Goal: Task Accomplishment & Management: Manage account settings

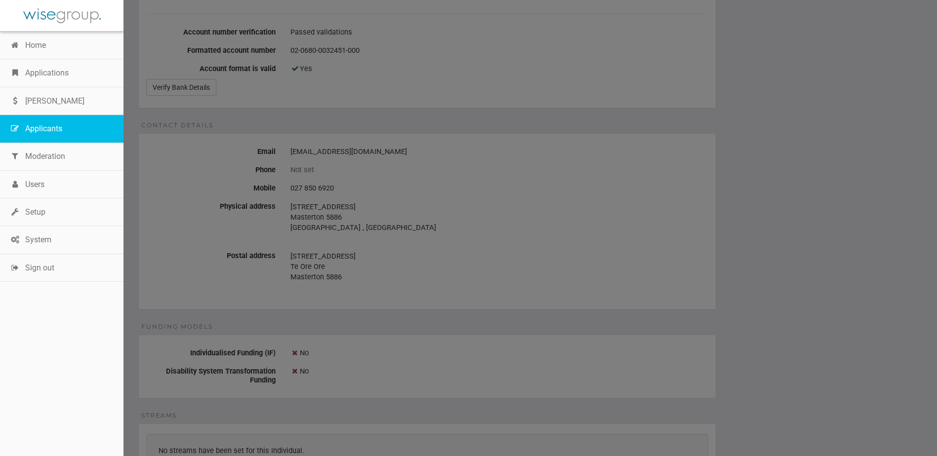
scroll to position [296, 0]
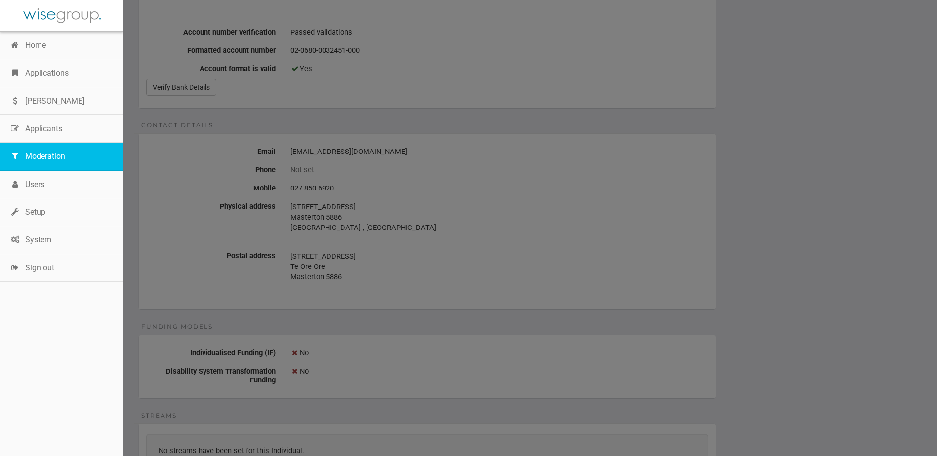
click at [29, 160] on link "Moderation" at bounding box center [61, 157] width 123 height 28
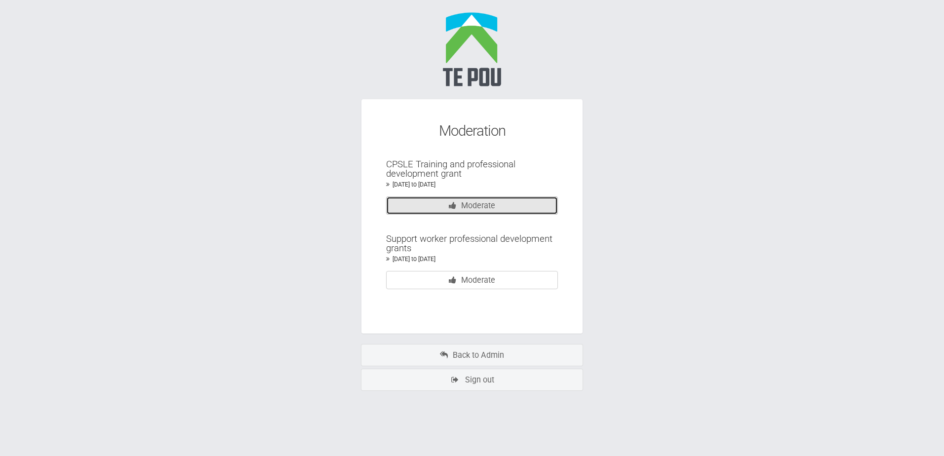
click at [475, 207] on link "Moderate" at bounding box center [472, 206] width 172 height 18
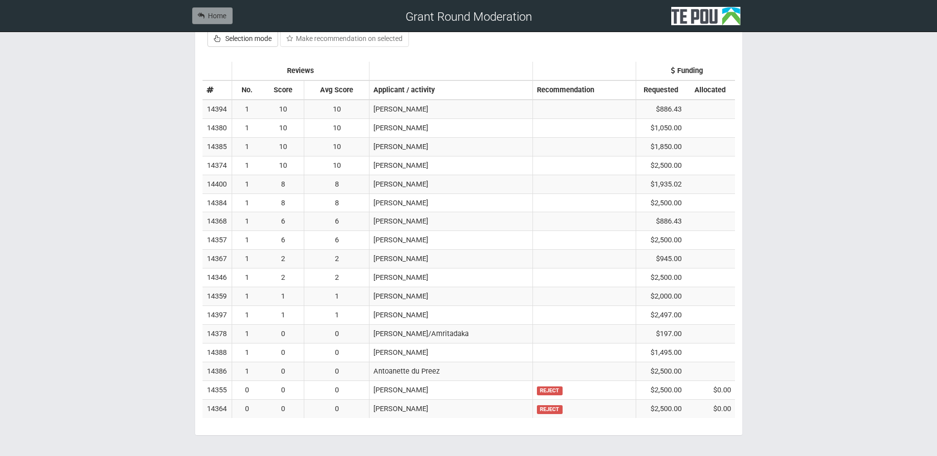
scroll to position [352, 0]
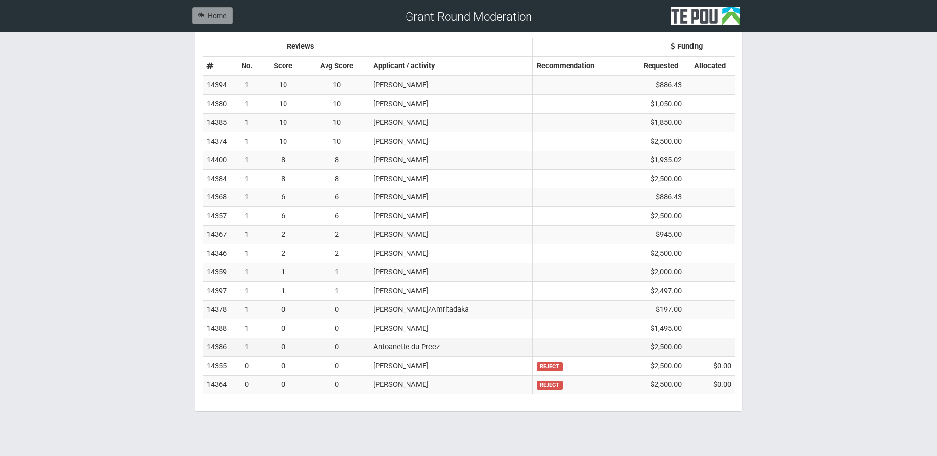
click at [450, 347] on td "Antoanette du Preez" at bounding box center [450, 347] width 163 height 19
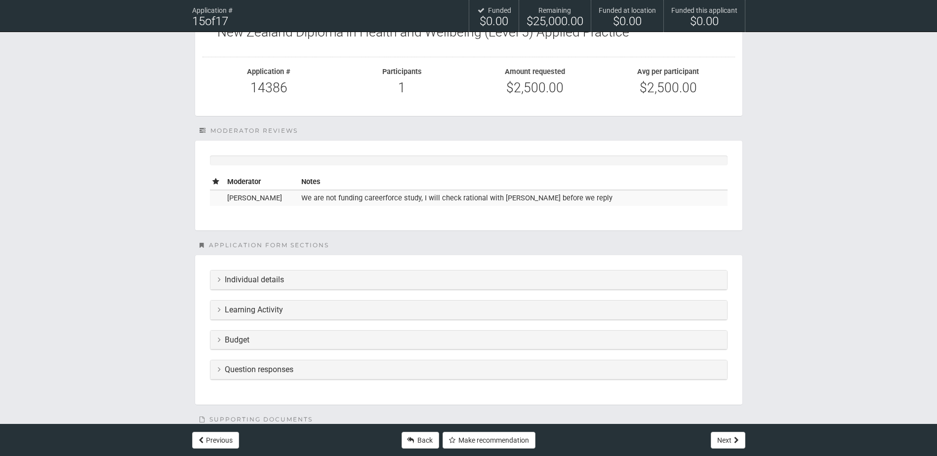
scroll to position [148, 0]
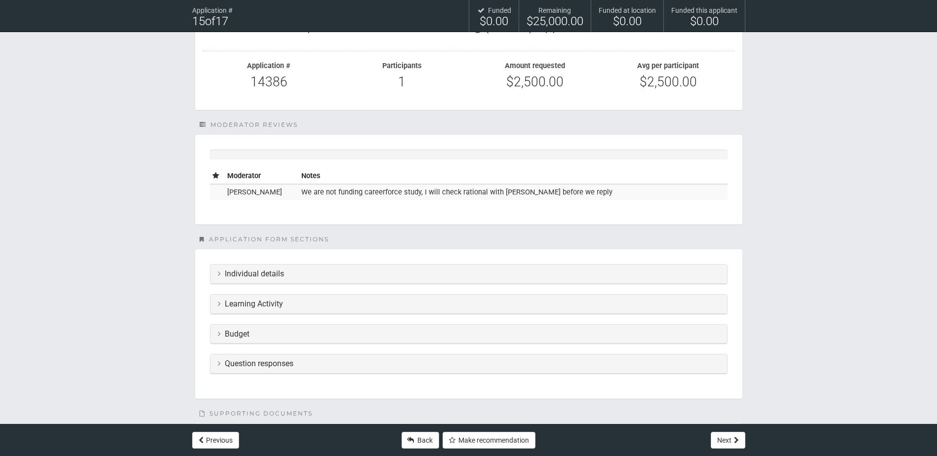
click at [306, 278] on h3 "Individual details" at bounding box center [469, 274] width 502 height 9
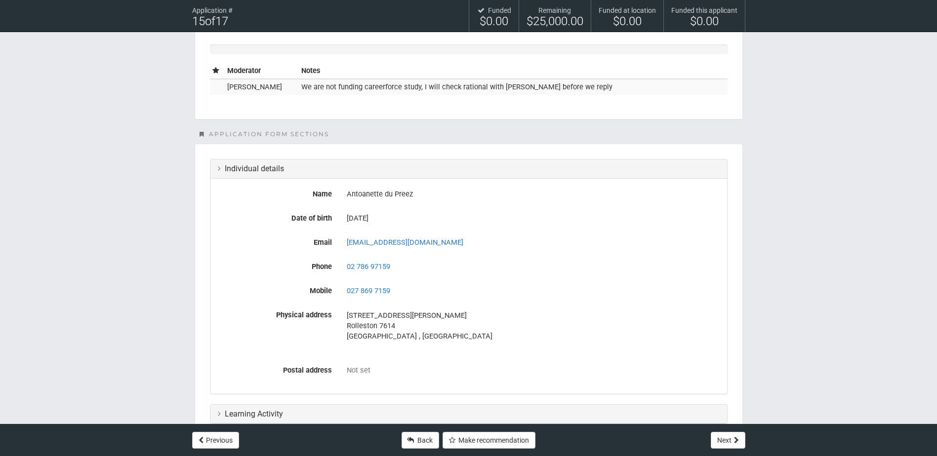
scroll to position [395, 0]
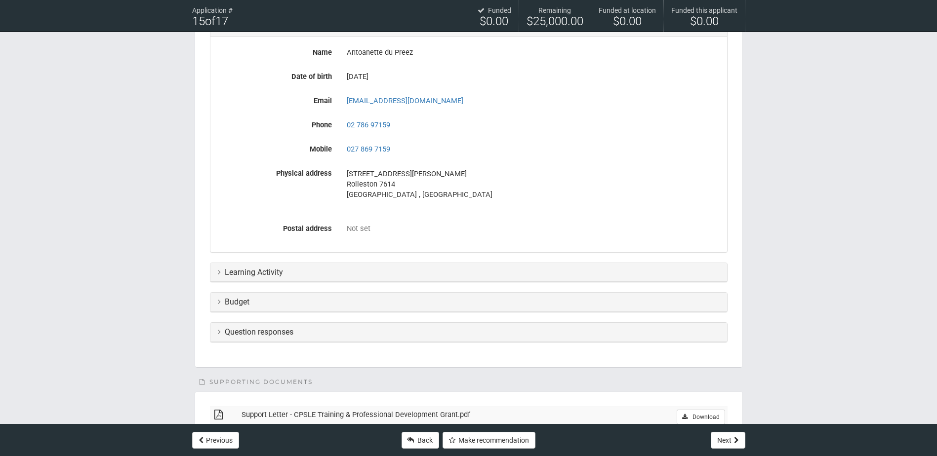
click at [292, 284] on section "Individual details Name Antoanette du Preez Date of birth 30 Oct 1968 Email Ant…" at bounding box center [469, 184] width 548 height 365
click at [293, 275] on h3 "Learning Activity" at bounding box center [469, 272] width 502 height 9
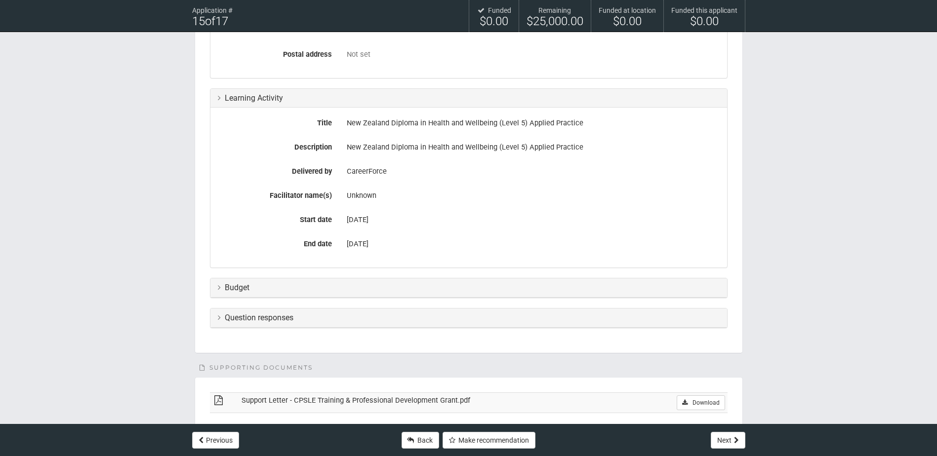
scroll to position [592, 0]
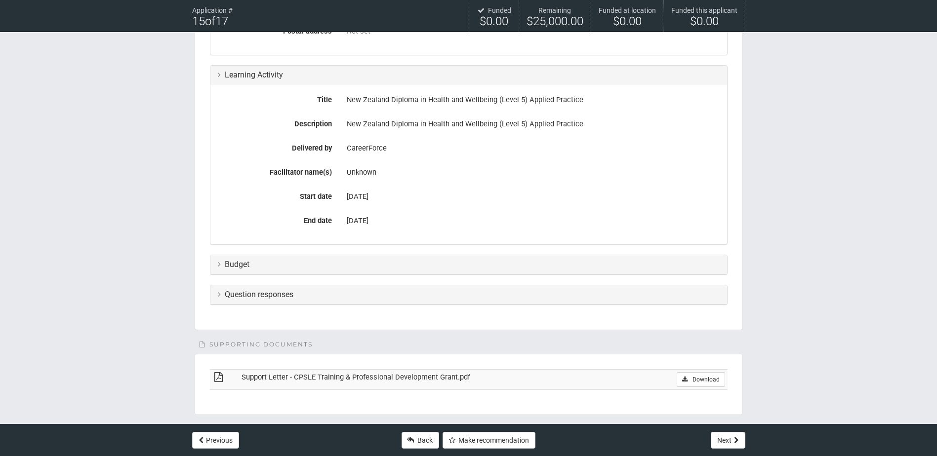
click at [268, 267] on h3 "Budget" at bounding box center [469, 264] width 502 height 9
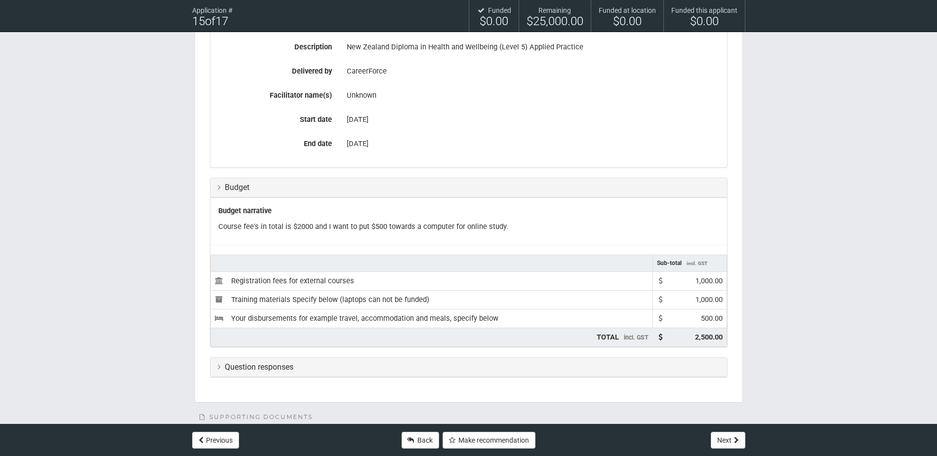
scroll to position [691, 0]
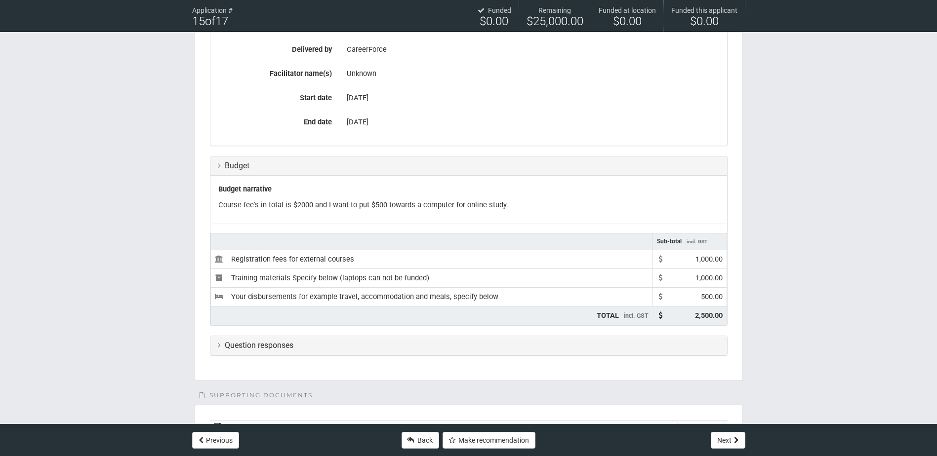
click at [237, 340] on div "Question responses" at bounding box center [468, 345] width 516 height 19
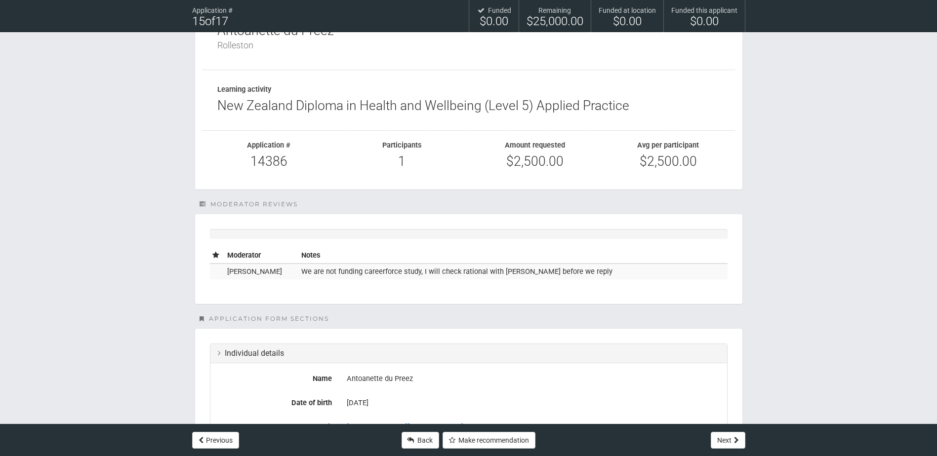
scroll to position [0, 0]
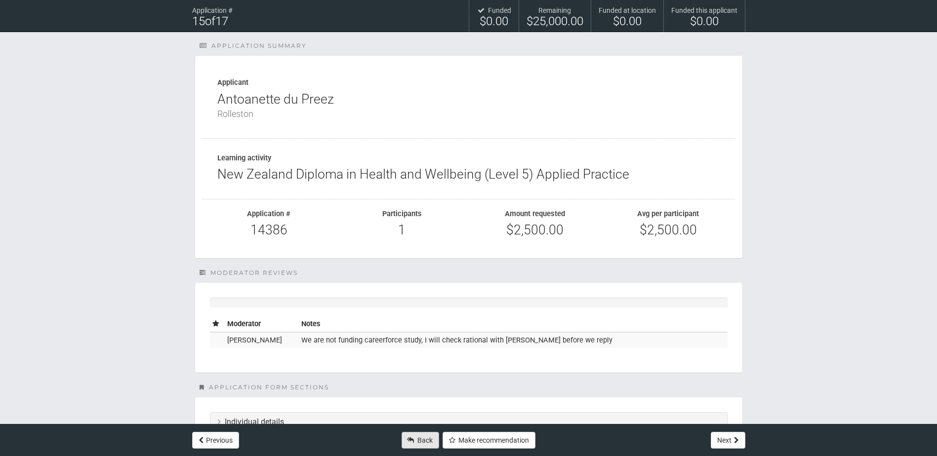
click at [412, 441] on icon at bounding box center [410, 440] width 7 height 7
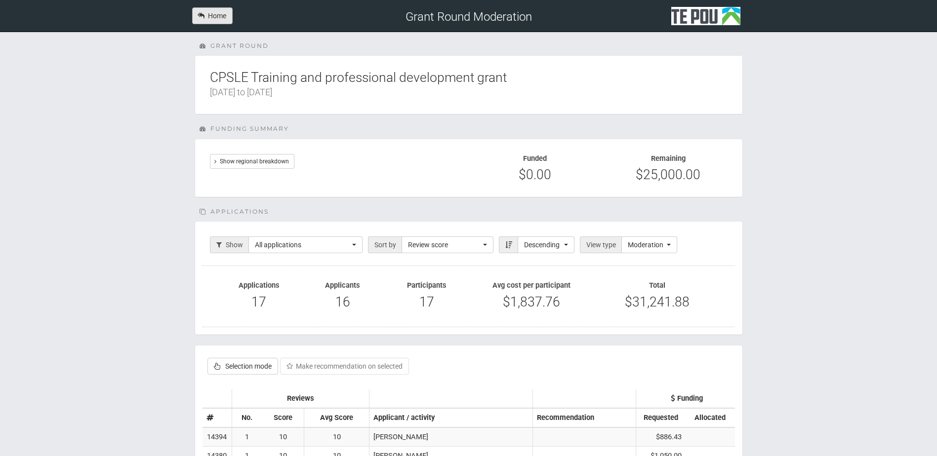
click at [215, 22] on link "Home" at bounding box center [212, 15] width 40 height 17
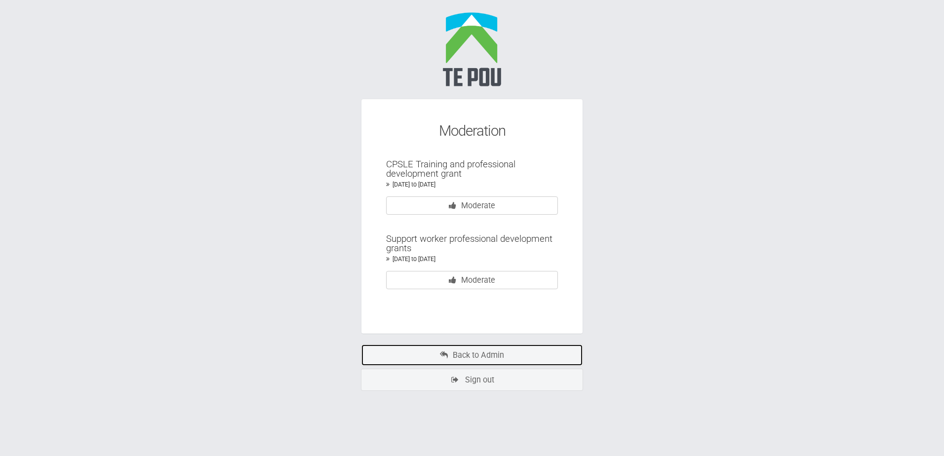
click at [459, 356] on link "Back to Admin" at bounding box center [472, 355] width 222 height 22
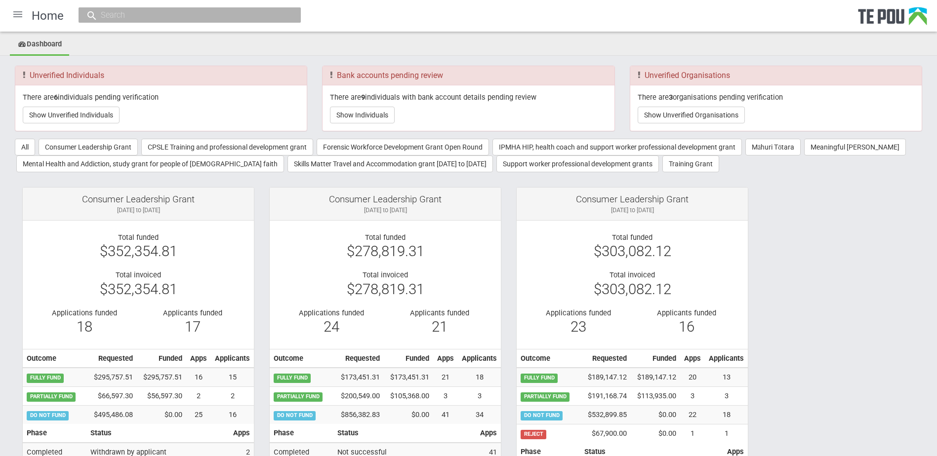
click at [159, 19] on input "text" at bounding box center [185, 15] width 174 height 10
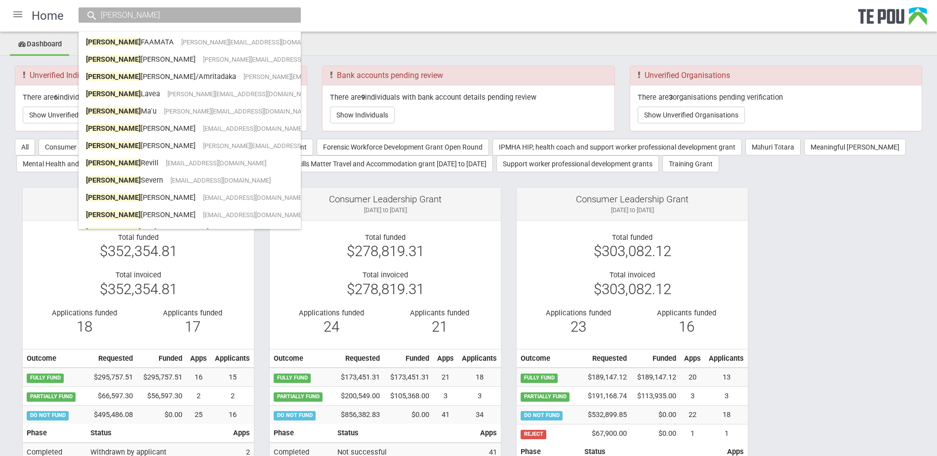
scroll to position [175, 0]
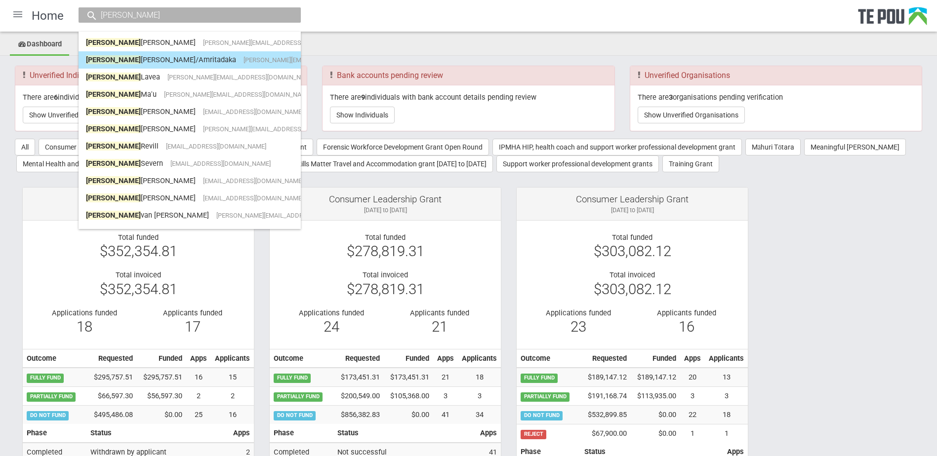
type input "[PERSON_NAME]"
click at [243, 58] on span "[PERSON_NAME][EMAIL_ADDRESS][PERSON_NAME][DOMAIN_NAME]" at bounding box center [340, 59] width 195 height 7
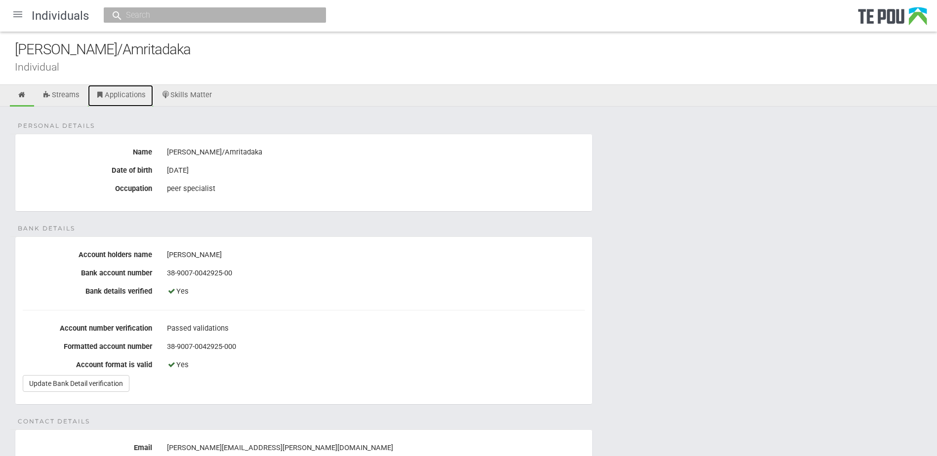
click at [118, 89] on link "Applications" at bounding box center [120, 96] width 65 height 22
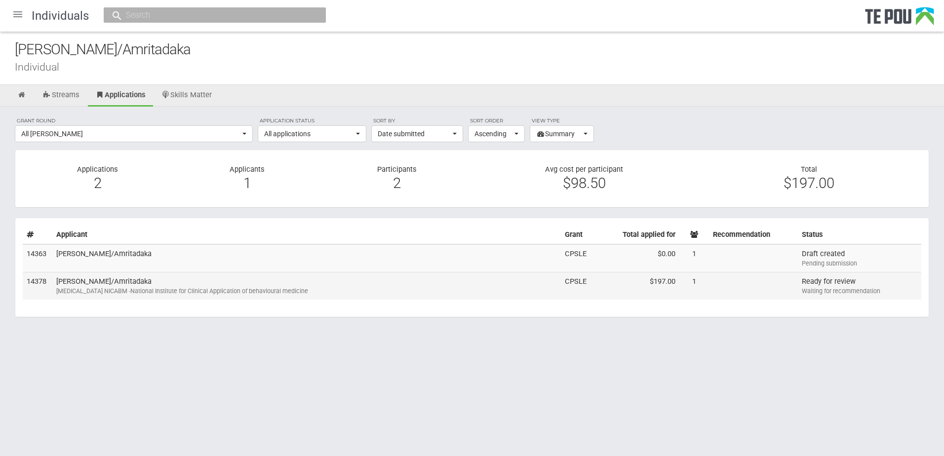
click at [198, 286] on td "paul kennelly/Amritadaka Compassion Focused Therapy NICABM -National Institute …" at bounding box center [306, 285] width 509 height 27
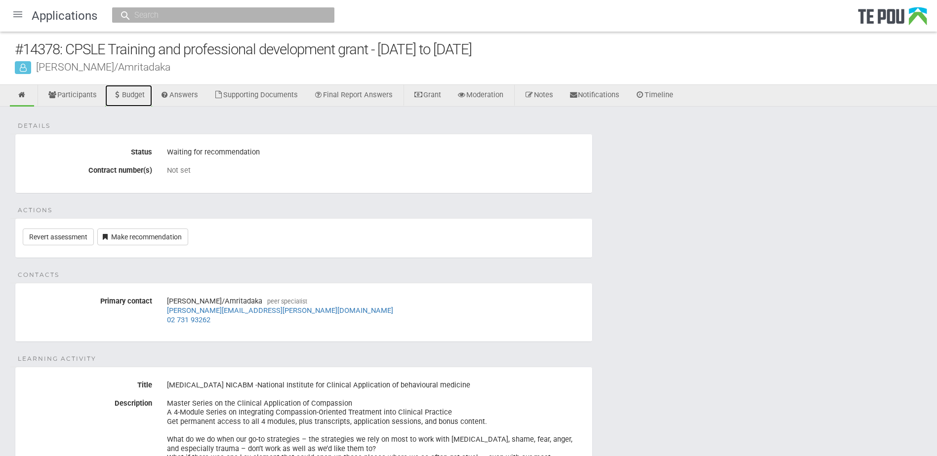
click at [126, 95] on link "Budget" at bounding box center [128, 96] width 47 height 22
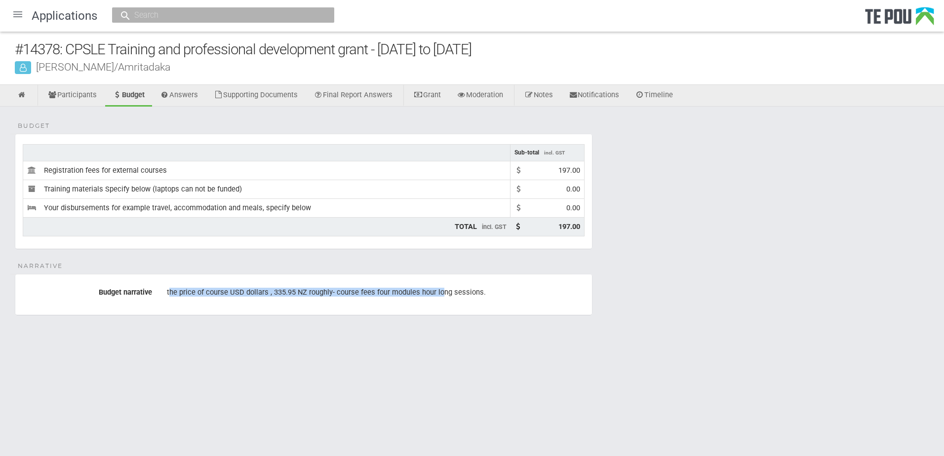
drag, startPoint x: 168, startPoint y: 293, endPoint x: 436, endPoint y: 295, distance: 268.1
click at [436, 295] on div "the price of course USD dollars , 335.95 NZ roughly- course fees four modules h…" at bounding box center [376, 292] width 418 height 17
click at [14, 96] on link at bounding box center [22, 96] width 24 height 22
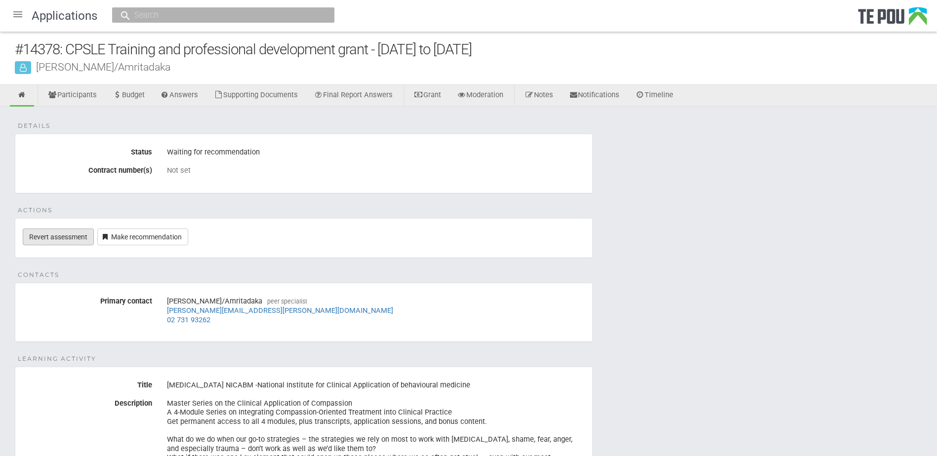
click at [70, 237] on link "Revert assessment" at bounding box center [58, 237] width 71 height 17
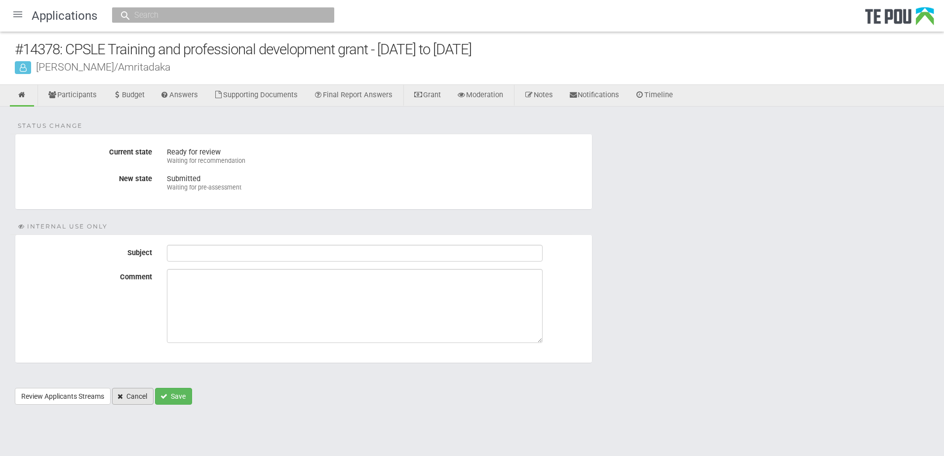
click at [134, 399] on link "Cancel" at bounding box center [132, 396] width 41 height 17
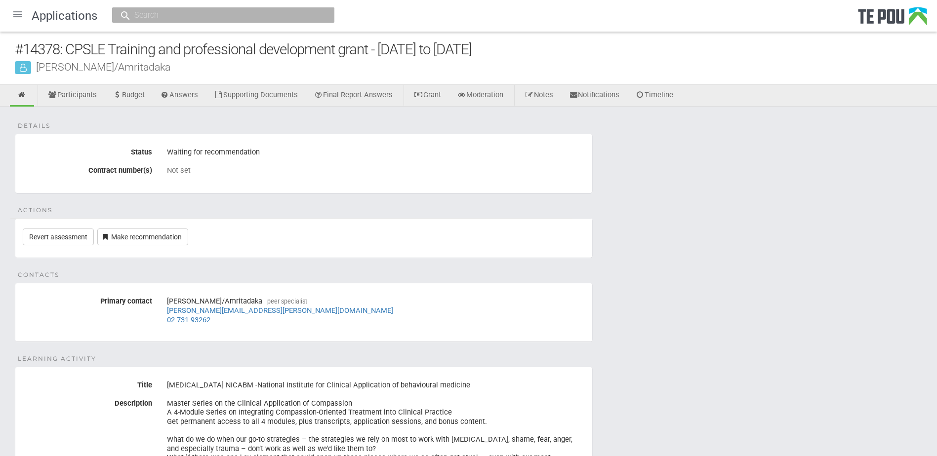
click at [152, 18] on input "text" at bounding box center [218, 15] width 174 height 10
click at [180, 97] on link "Answers" at bounding box center [179, 96] width 53 height 22
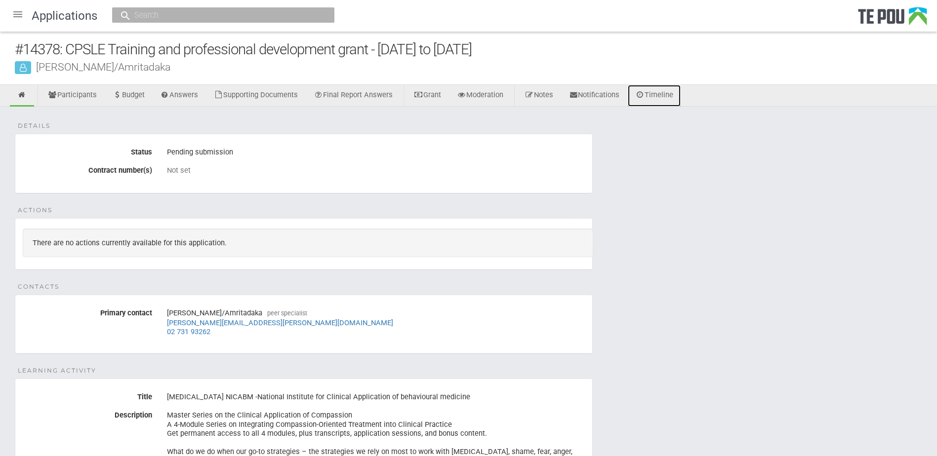
click at [660, 90] on link "Timeline" at bounding box center [654, 96] width 53 height 22
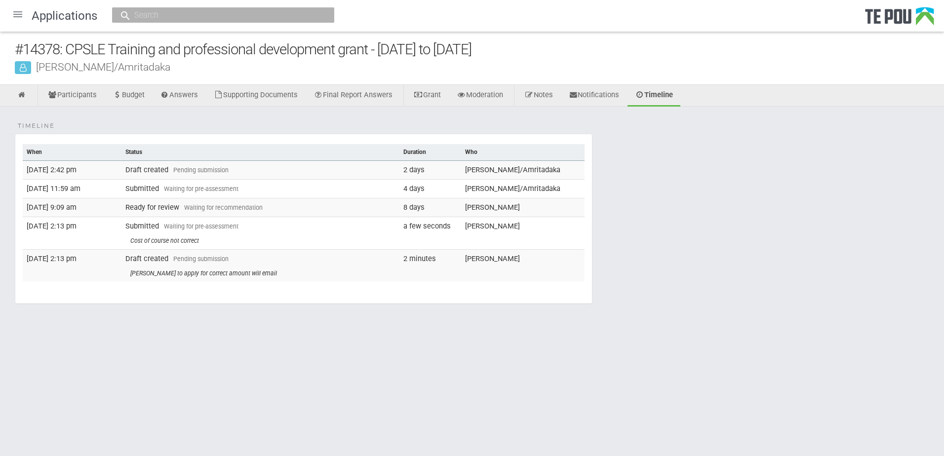
click at [144, 12] on input "text" at bounding box center [218, 15] width 174 height 10
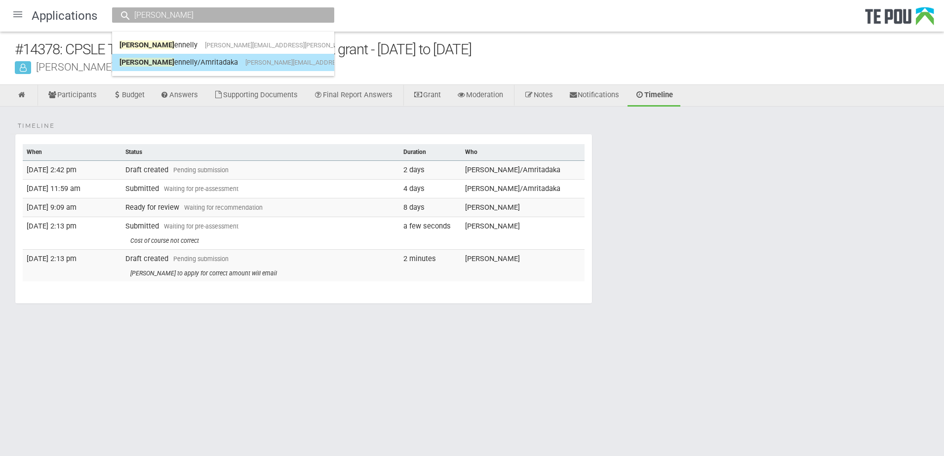
type input "[PERSON_NAME]"
click at [188, 64] on link "[PERSON_NAME]/[PERSON_NAME] [PERSON_NAME][EMAIL_ADDRESS][PERSON_NAME][DOMAIN_NA…" at bounding box center [222, 62] width 207 height 15
